Goal: Navigation & Orientation: Find specific page/section

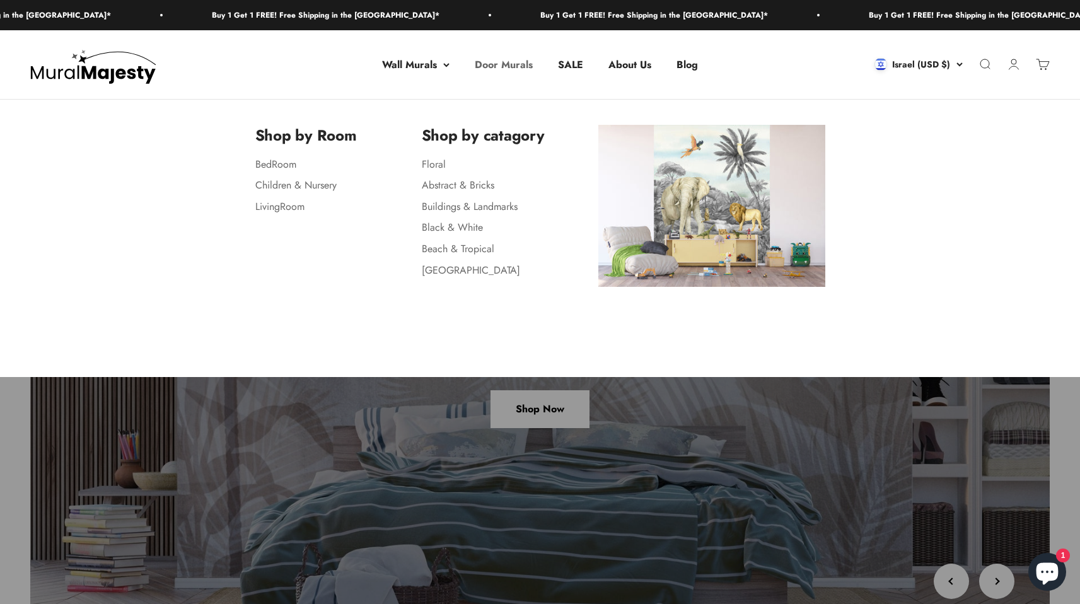
click at [509, 65] on link "Door Murals" at bounding box center [504, 64] width 58 height 15
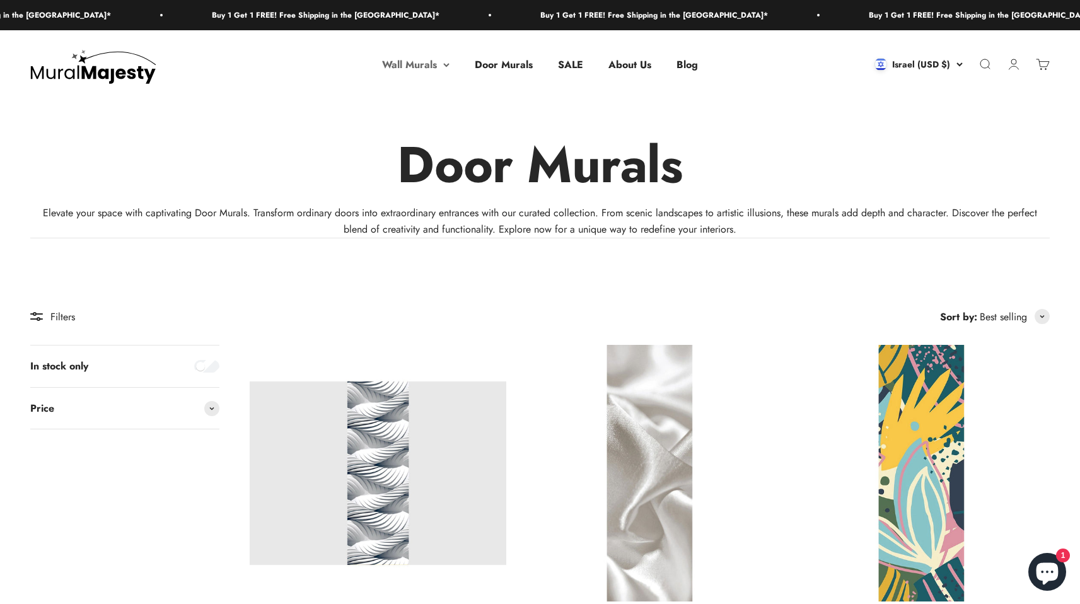
click at [385, 67] on summary "Wall Murals" at bounding box center [415, 65] width 67 height 16
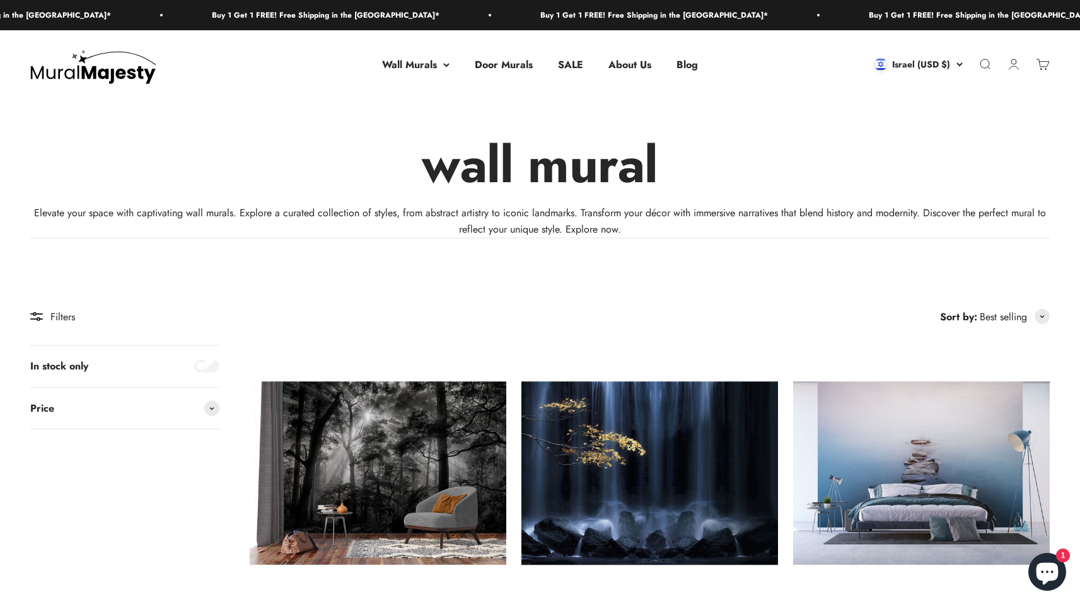
click at [106, 74] on img at bounding box center [93, 64] width 126 height 38
